Goal: Complete application form: Complete application form

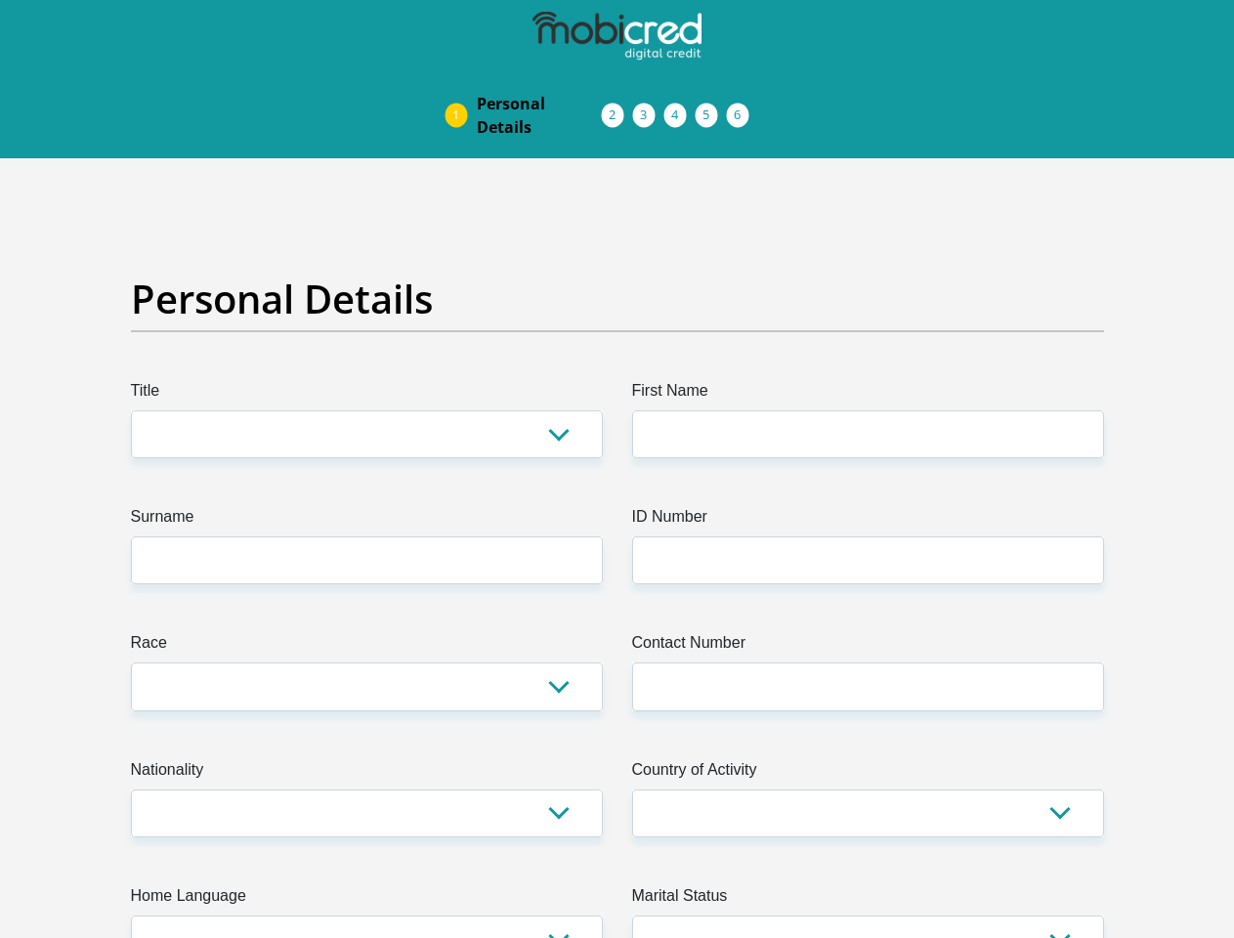
click at [0, 0] on img at bounding box center [0, 0] width 0 height 0
click at [461, 84] on link "Personal Details" at bounding box center [539, 115] width 156 height 63
click at [617, 107] on link "Acceptance of Services" at bounding box center [632, 115] width 31 height 16
click at [0, 0] on span "Documents" at bounding box center [0, 0] width 0 height 0
click at [711, 107] on link "Debicheck Mandate" at bounding box center [695, 115] width 31 height 16
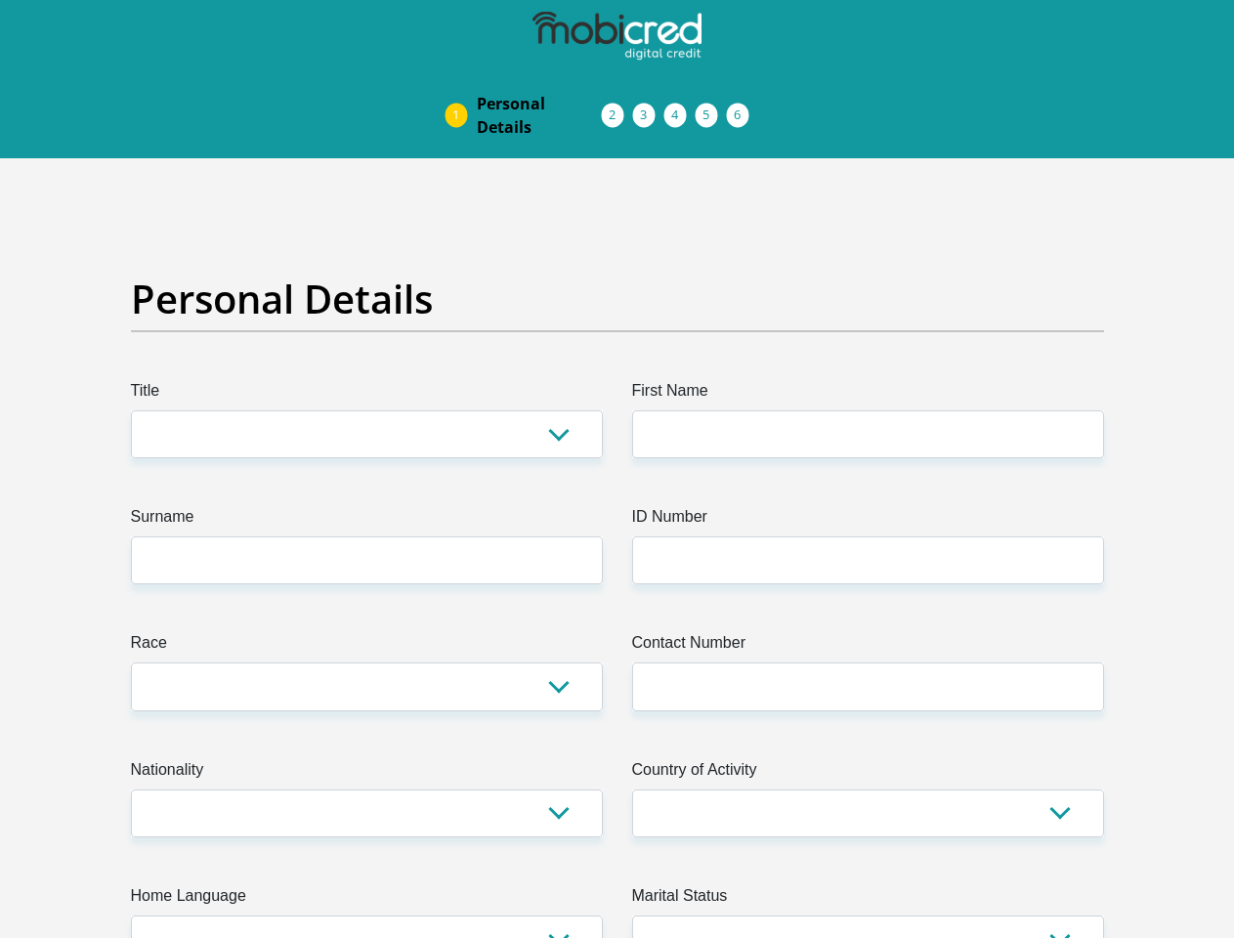
click at [743, 107] on link "Curata Authentication" at bounding box center [726, 115] width 31 height 16
click at [774, 107] on link "Pre Agreement Signoff" at bounding box center [758, 115] width 31 height 16
